Goal: Task Accomplishment & Management: Use online tool/utility

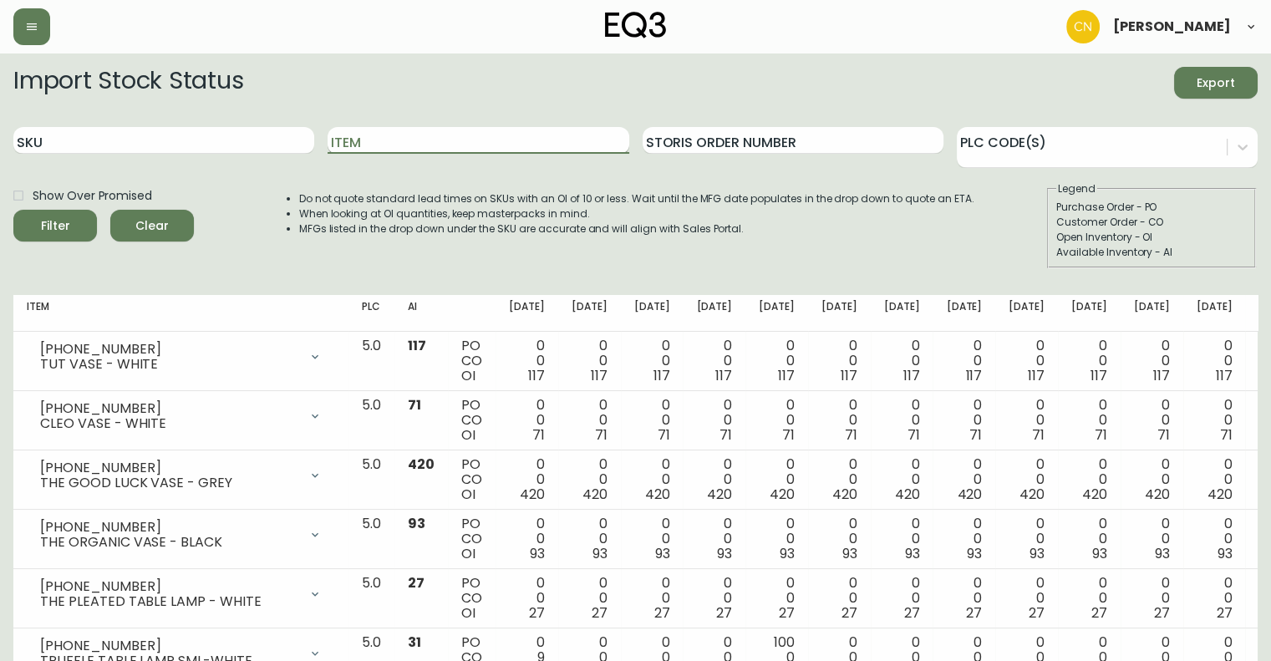
click at [392, 140] on input "Item" at bounding box center [478, 140] width 301 height 27
type input "alfi"
click at [13, 210] on button "Filter" at bounding box center [55, 226] width 84 height 32
